Goal: Transaction & Acquisition: Purchase product/service

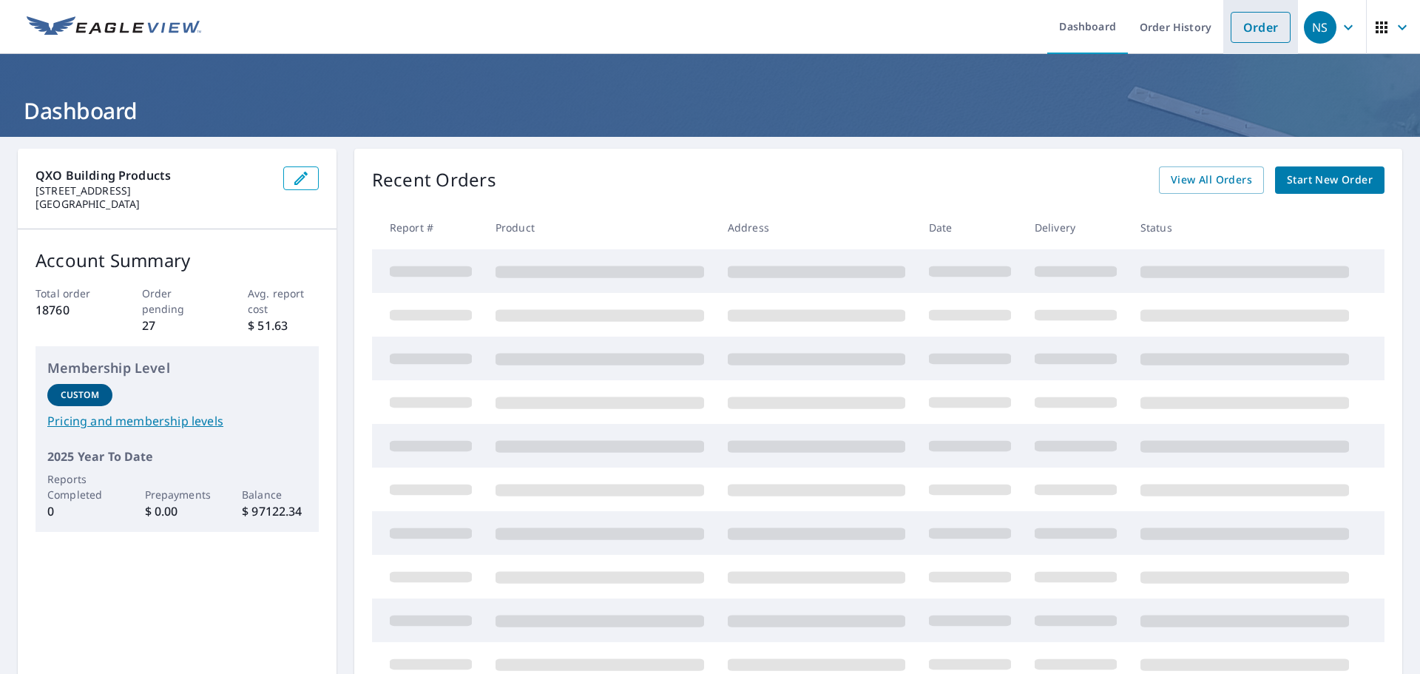
click at [1250, 29] on link "Order" at bounding box center [1261, 27] width 60 height 31
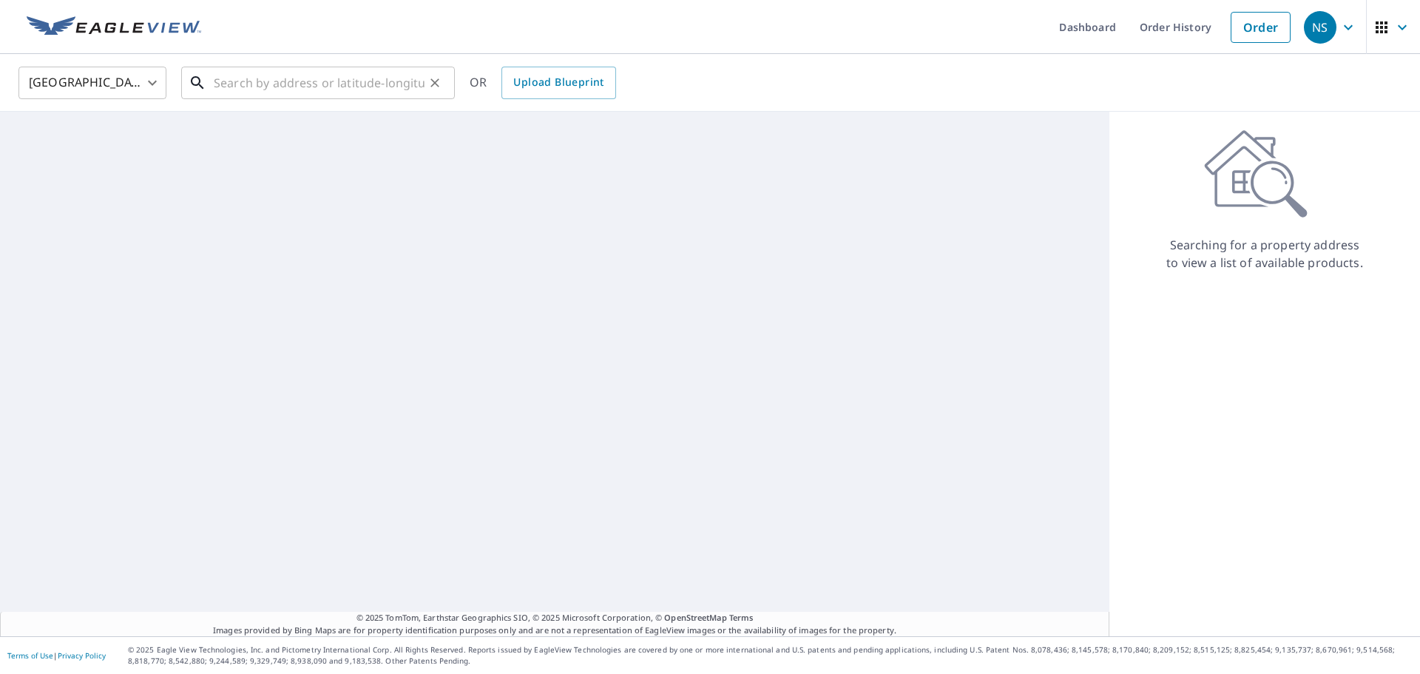
click at [261, 93] on input "text" at bounding box center [319, 82] width 211 height 41
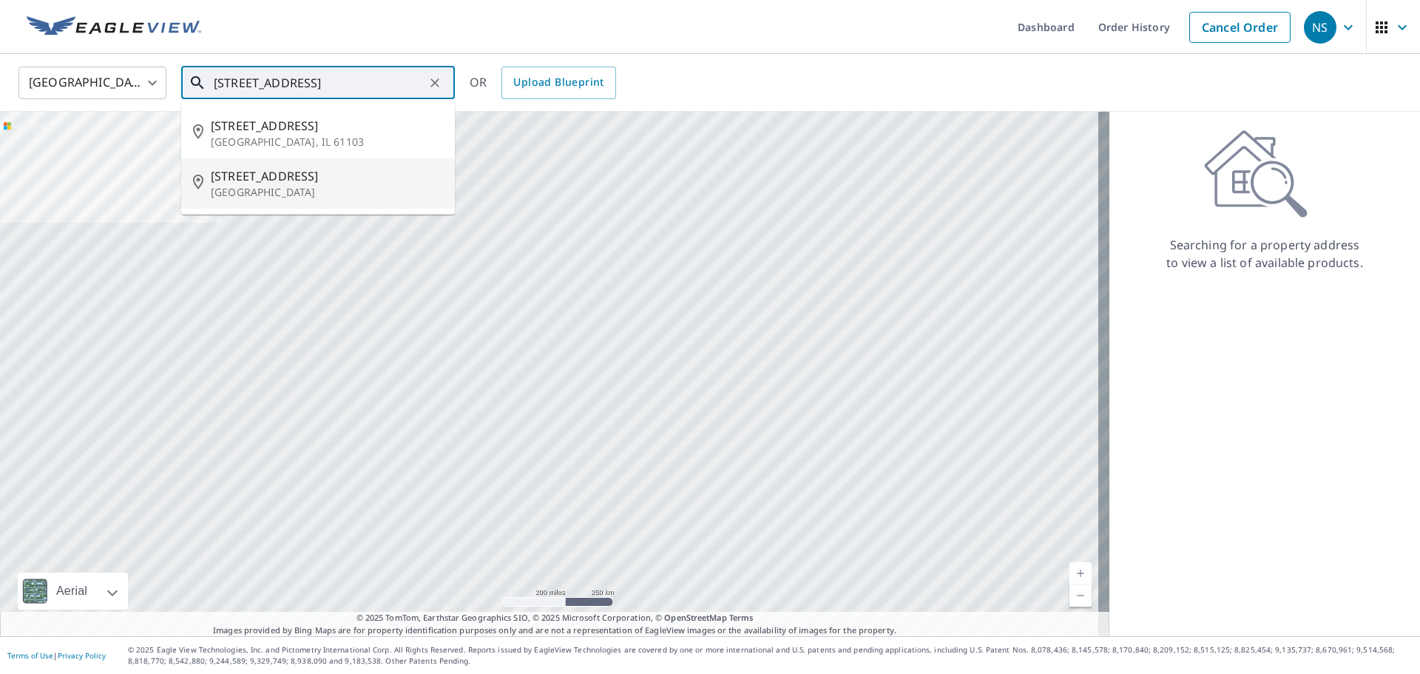
click at [270, 175] on span "[STREET_ADDRESS]" at bounding box center [327, 176] width 232 height 18
type input "[STREET_ADDRESS]"
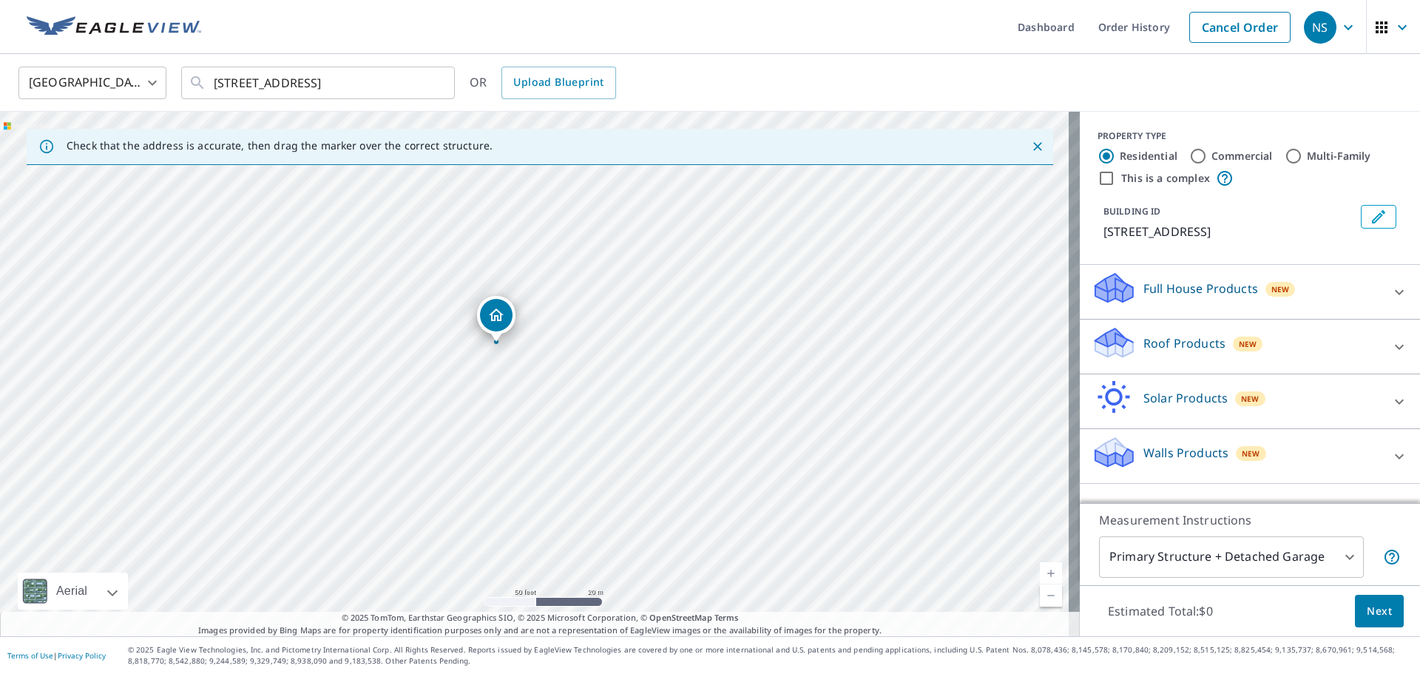
click at [1192, 148] on input "Commercial" at bounding box center [1199, 156] width 18 height 18
radio input "true"
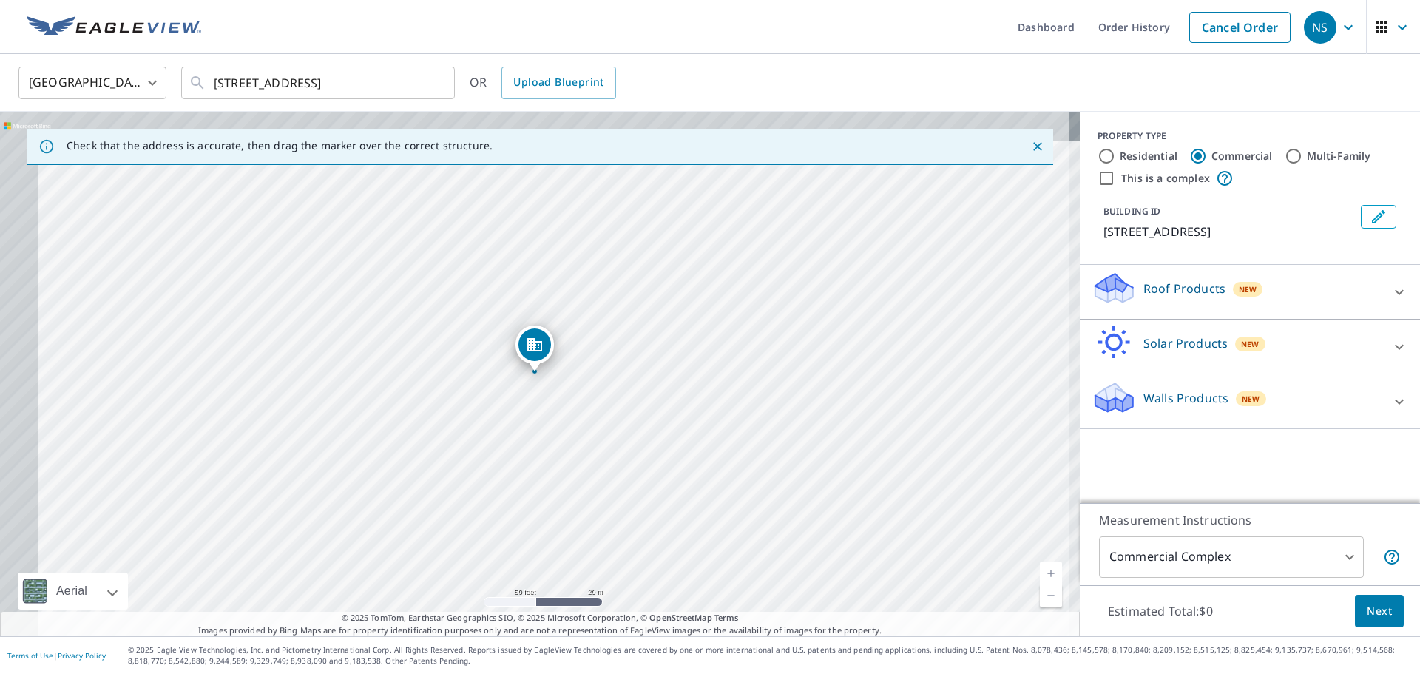
type input "4"
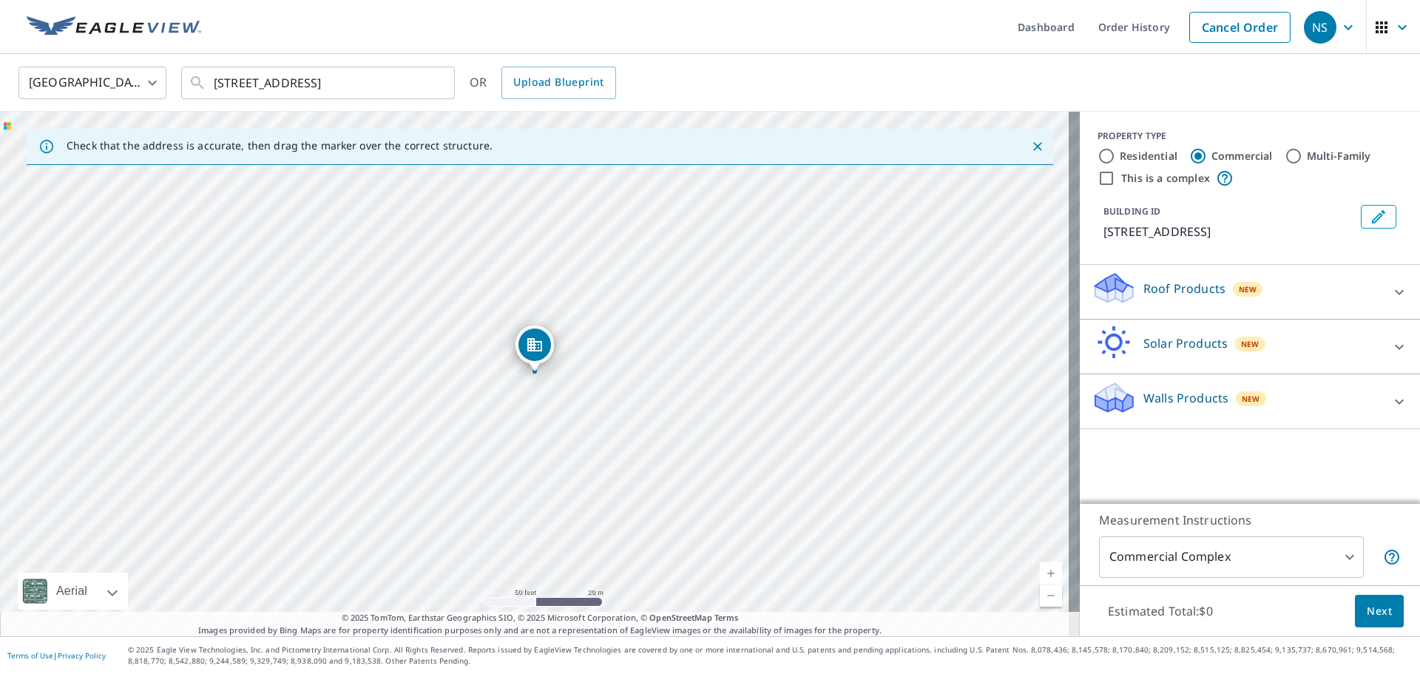
click at [1269, 302] on div "Roof Products New" at bounding box center [1237, 292] width 290 height 42
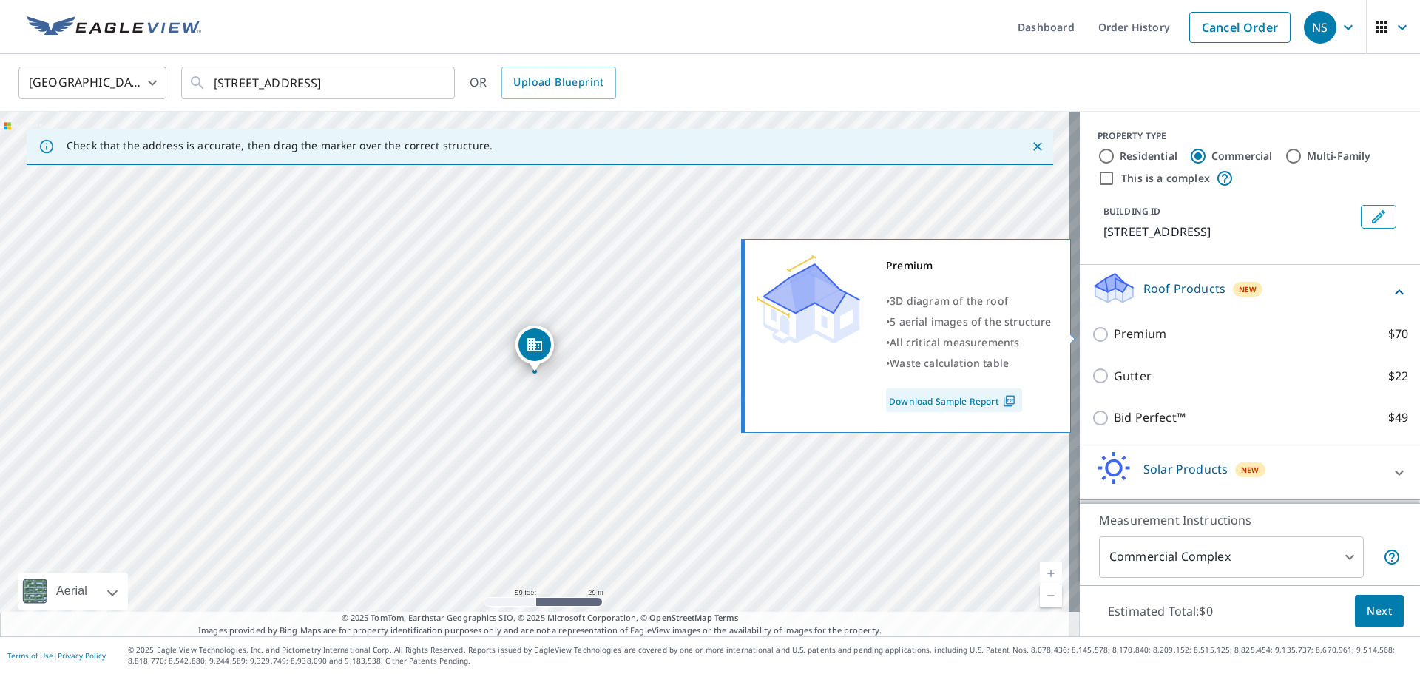
click at [1162, 339] on label "Premium $70" at bounding box center [1261, 334] width 294 height 18
click at [1114, 339] on input "Premium $70" at bounding box center [1103, 335] width 22 height 18
checkbox input "true"
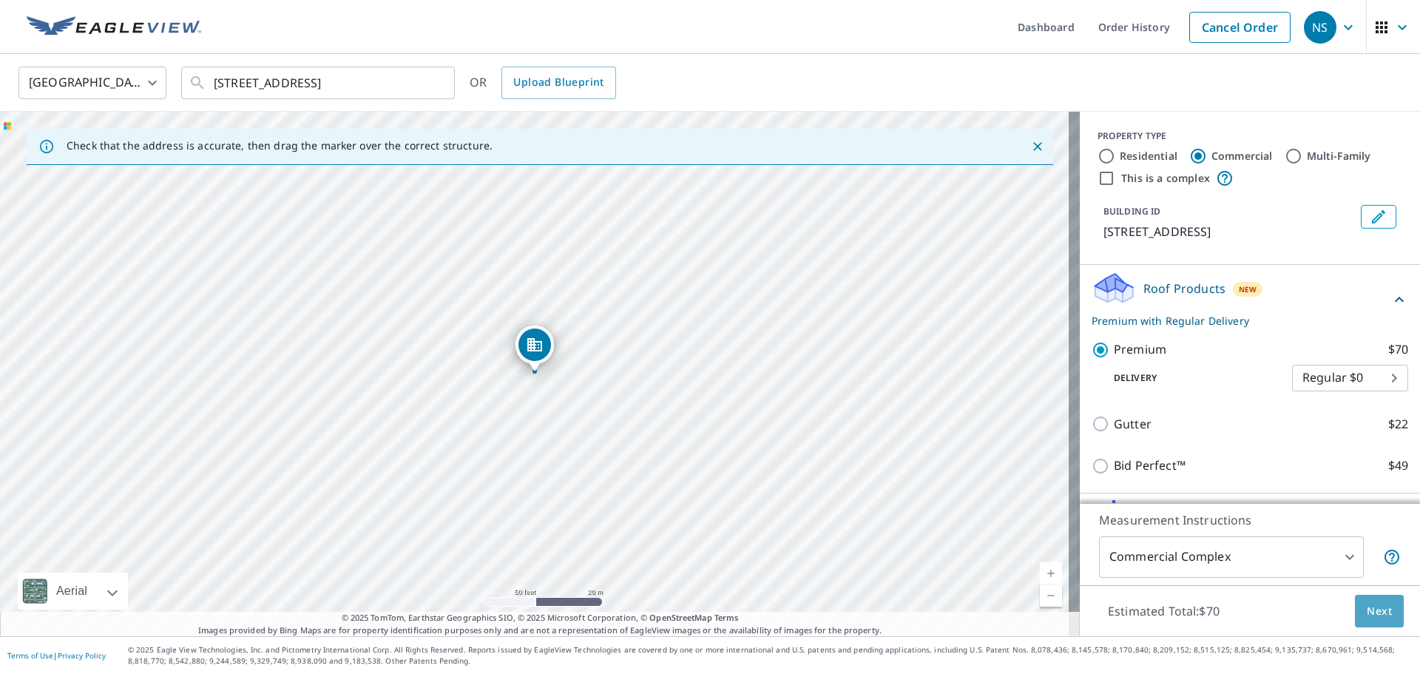
click at [1381, 613] on span "Next" at bounding box center [1379, 611] width 25 height 18
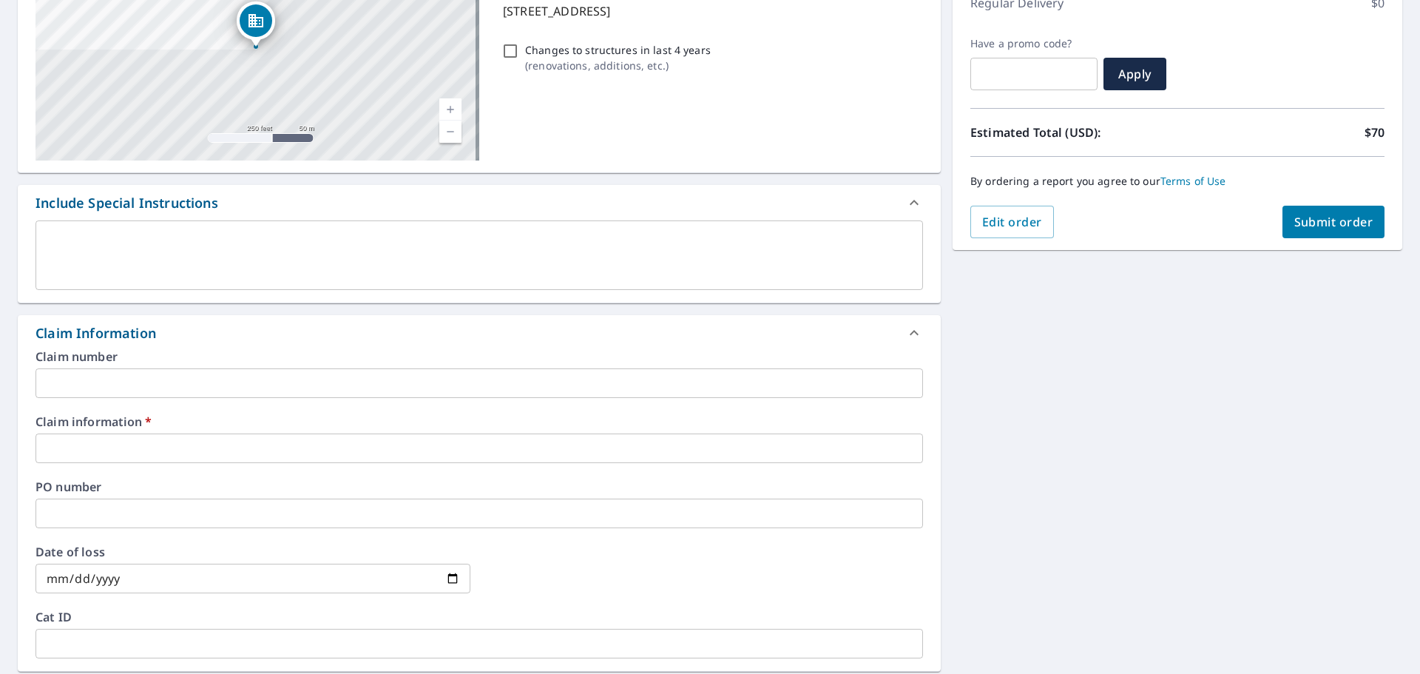
scroll to position [296, 0]
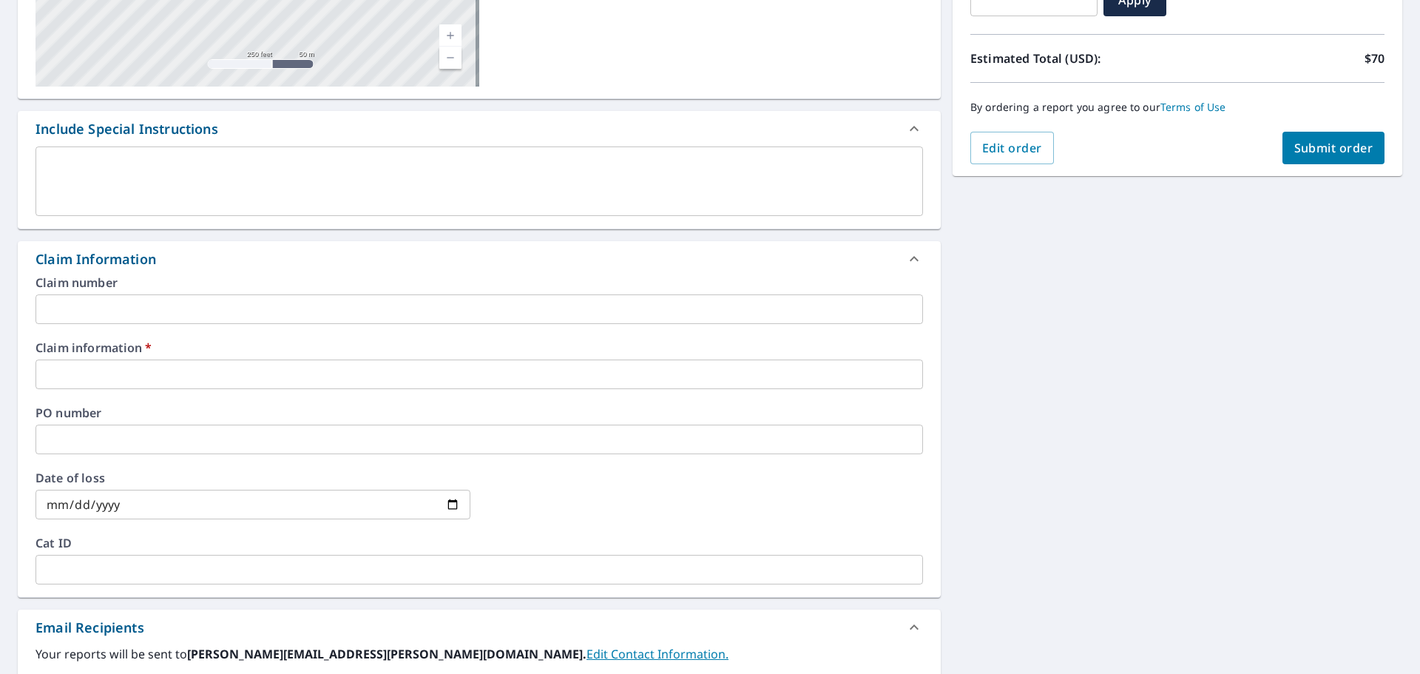
click at [152, 363] on input "text" at bounding box center [480, 375] width 888 height 30
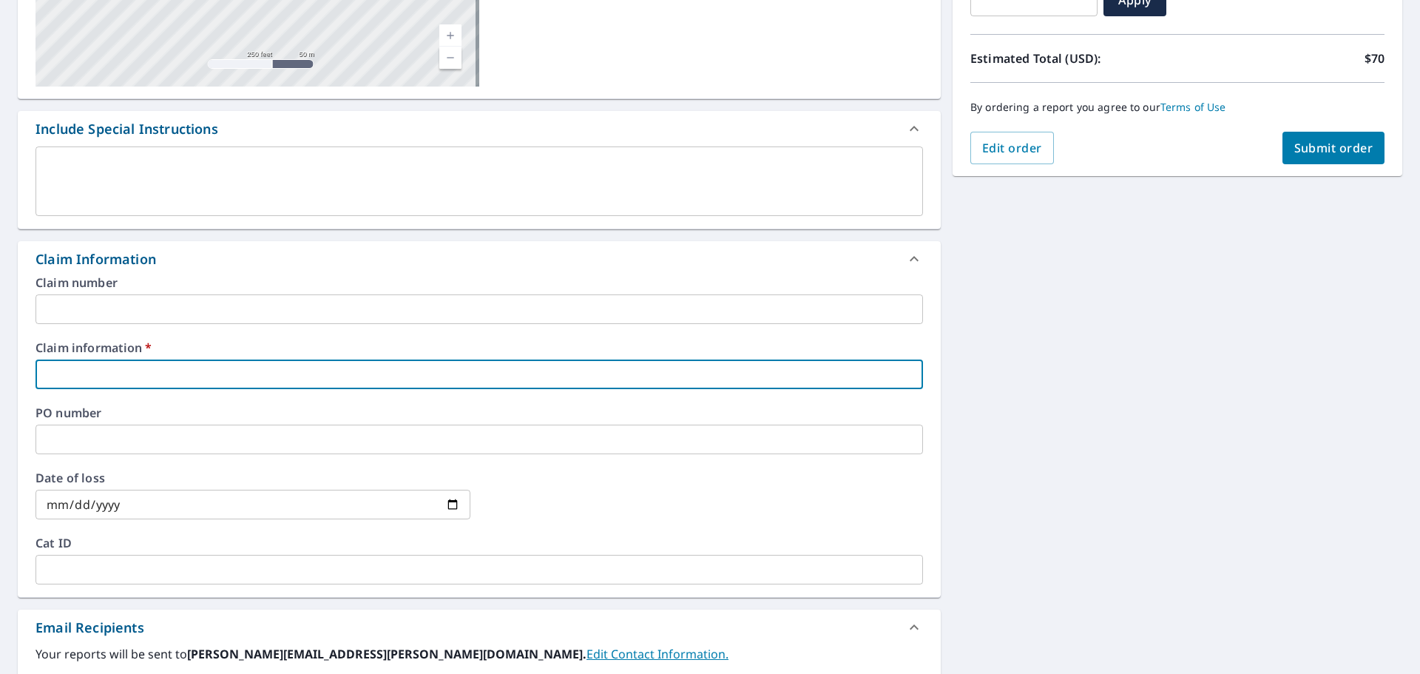
type input "T"
checkbox input "true"
type input "Tr"
checkbox input "true"
type input "Tri"
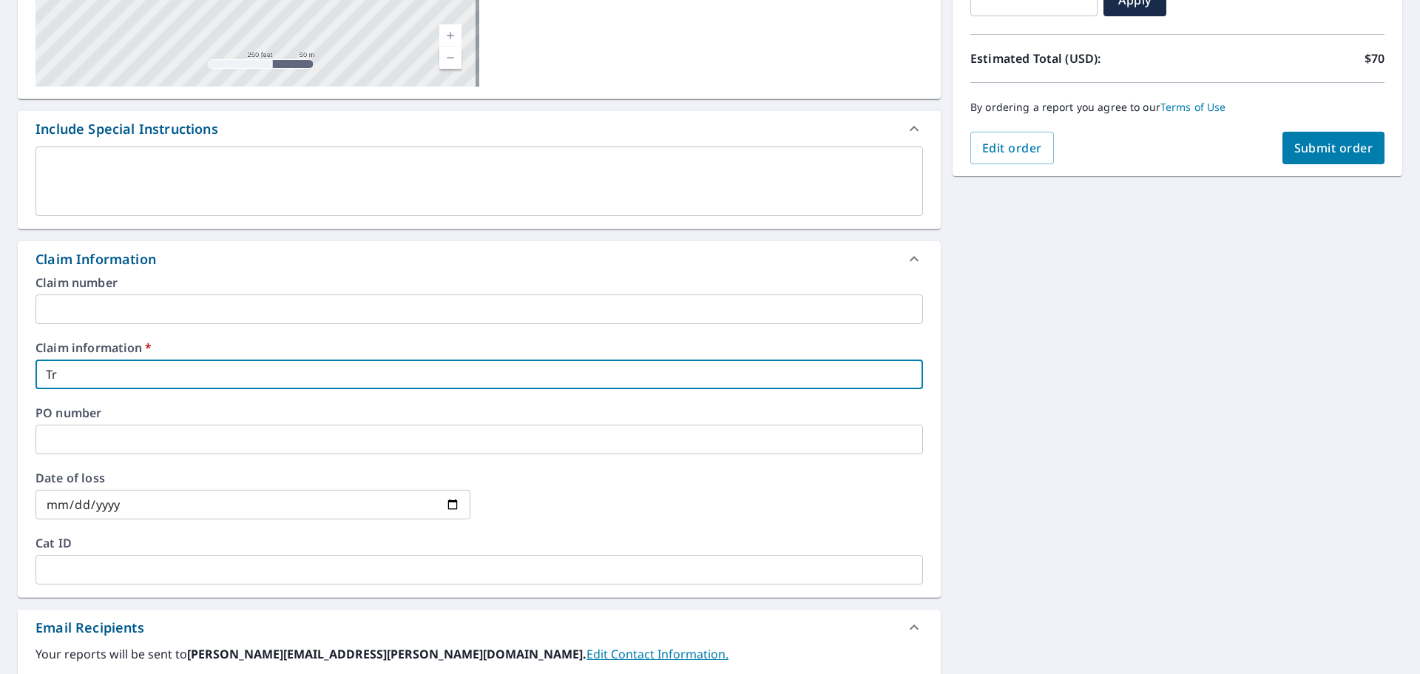
checkbox input "true"
type input "Trip"
checkbox input "true"
type input "Tripl"
checkbox input "true"
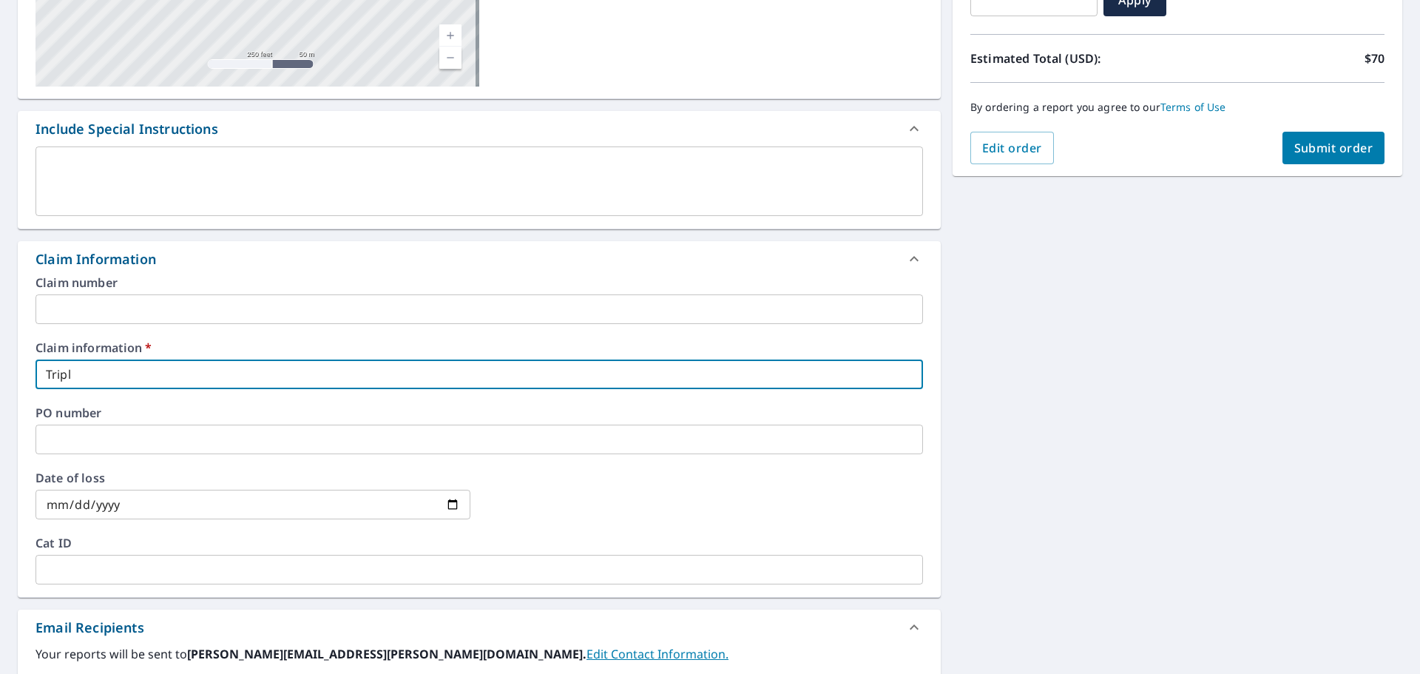
type input "Triple"
checkbox input "true"
type input "Triple"
checkbox input "true"
type input "Triple B"
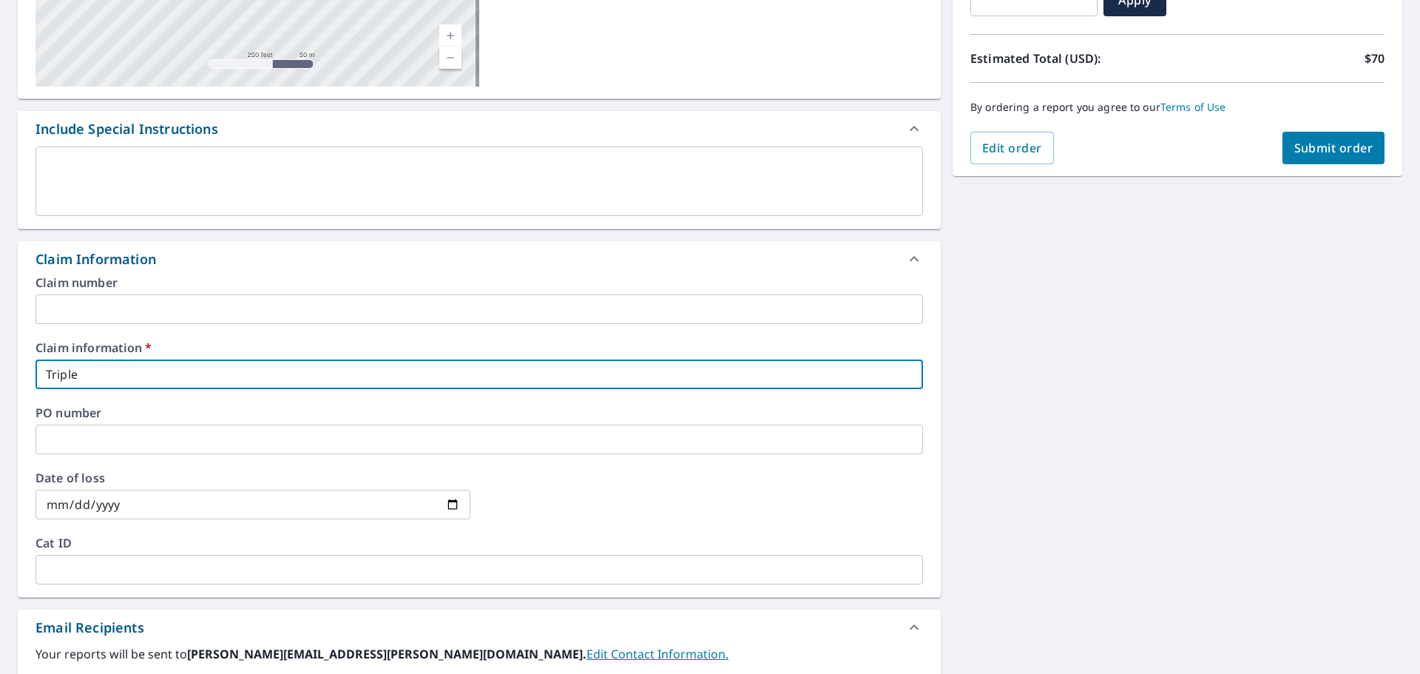
checkbox input "true"
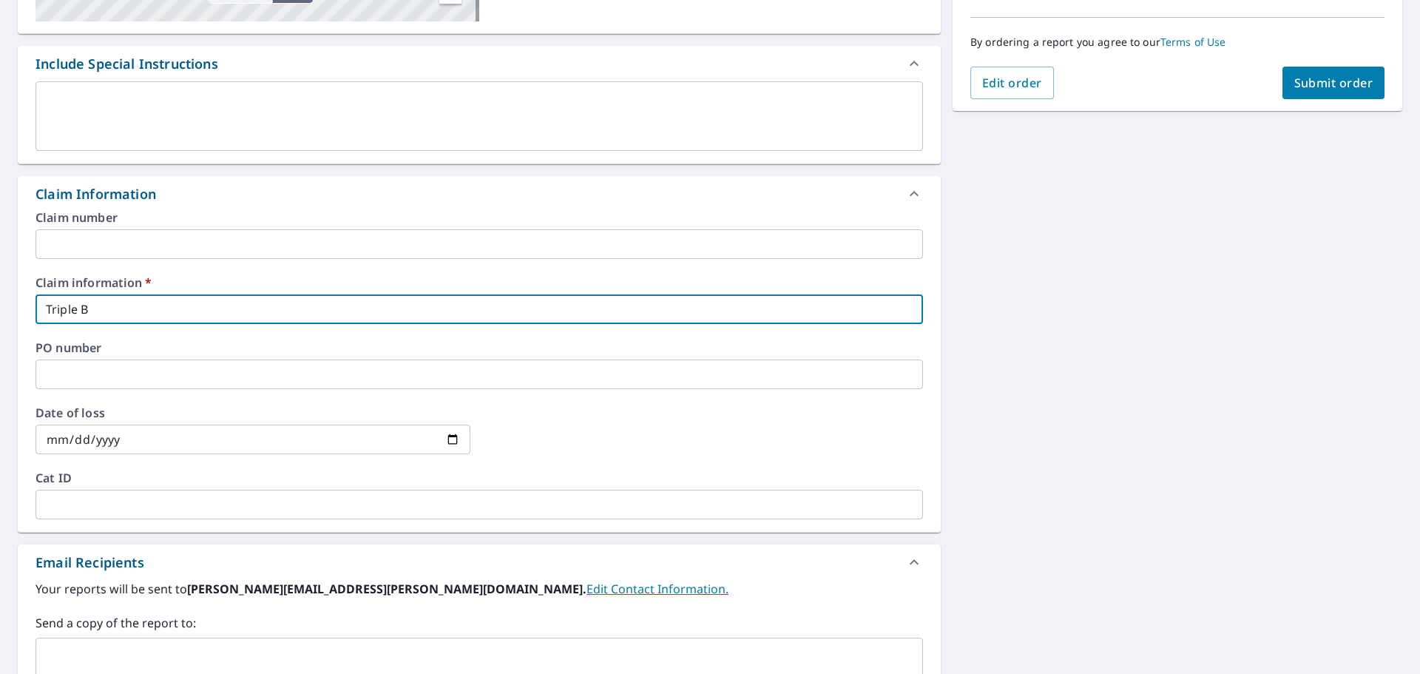
scroll to position [444, 0]
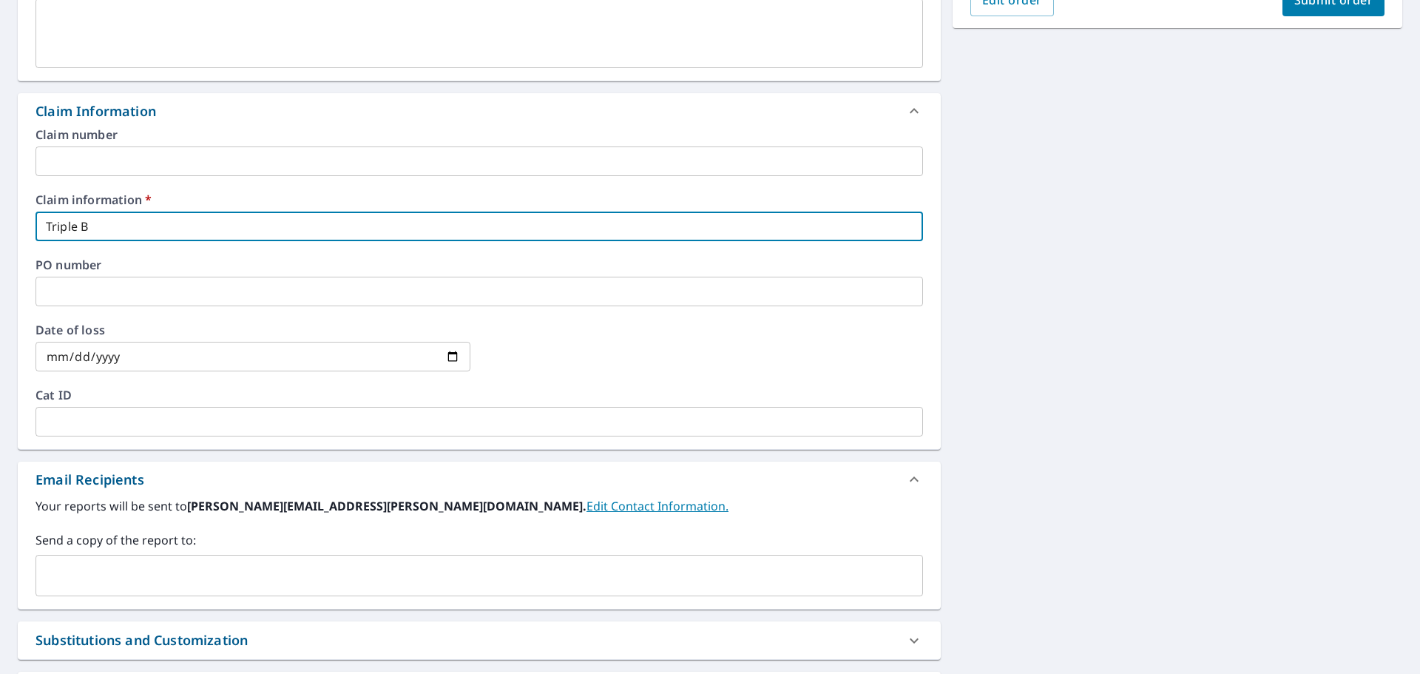
type input "Triple B"
click at [279, 570] on input "text" at bounding box center [468, 576] width 852 height 28
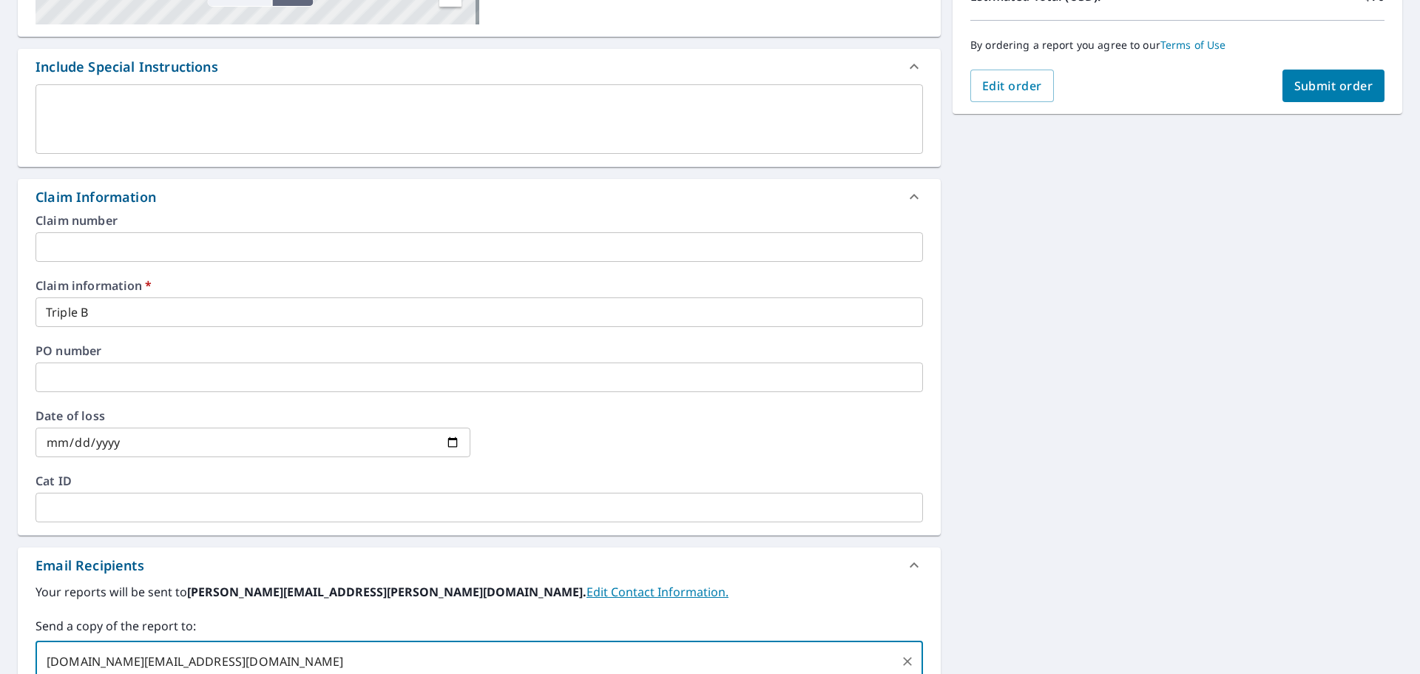
scroll to position [148, 0]
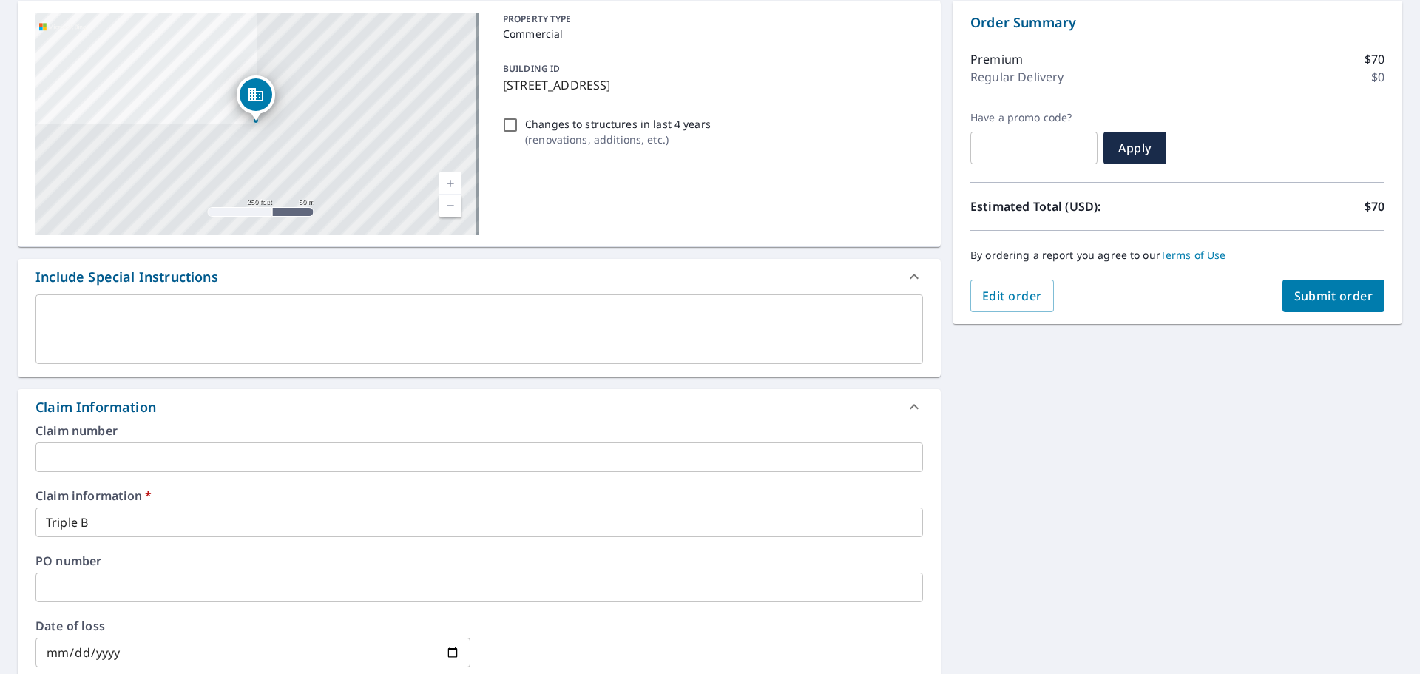
type input "[DOMAIN_NAME][EMAIL_ADDRESS][DOMAIN_NAME]"
click at [1323, 295] on span "Submit order" at bounding box center [1334, 296] width 79 height 16
checkbox input "true"
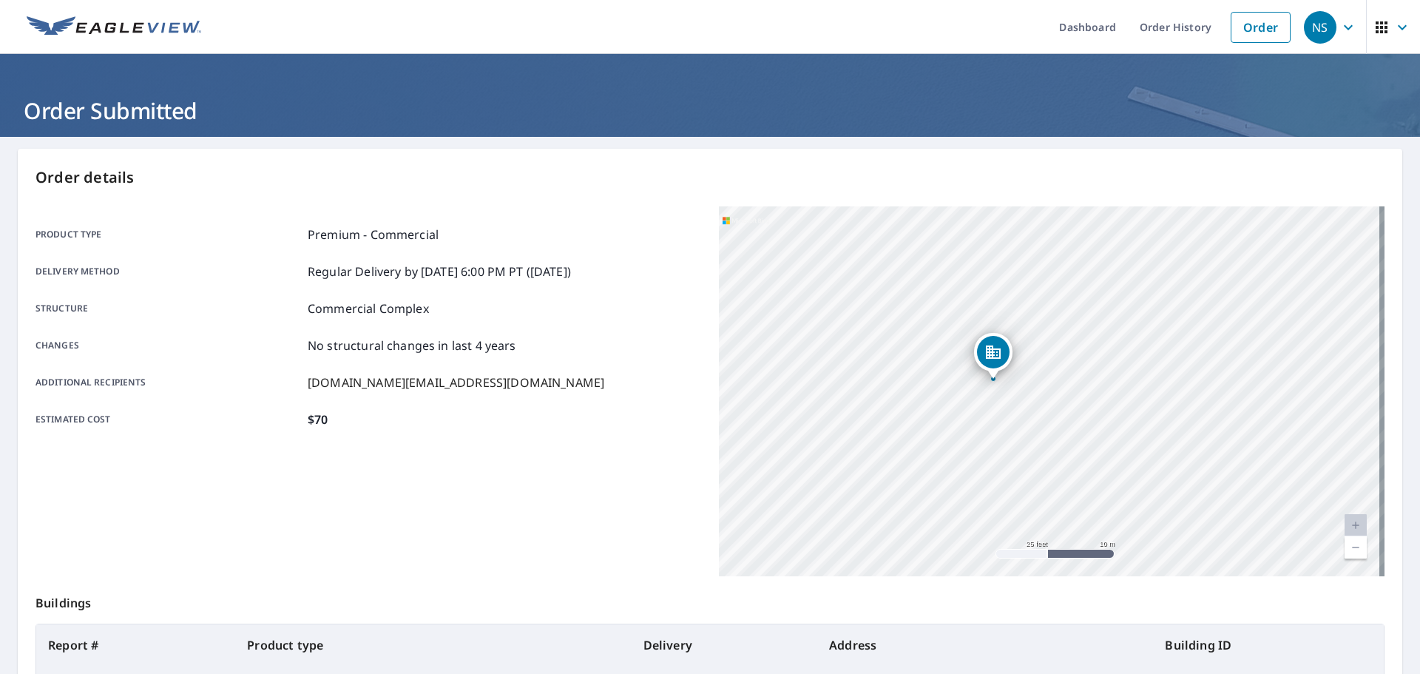
drag, startPoint x: 1207, startPoint y: 445, endPoint x: 1094, endPoint y: 431, distance: 113.2
click at [1093, 432] on div "[STREET_ADDRESS]" at bounding box center [1052, 391] width 666 height 370
drag, startPoint x: 1000, startPoint y: 266, endPoint x: 971, endPoint y: 289, distance: 36.3
click at [971, 289] on div "[STREET_ADDRESS]" at bounding box center [1052, 391] width 666 height 370
